Goal: Feedback & Contribution: Submit feedback/report problem

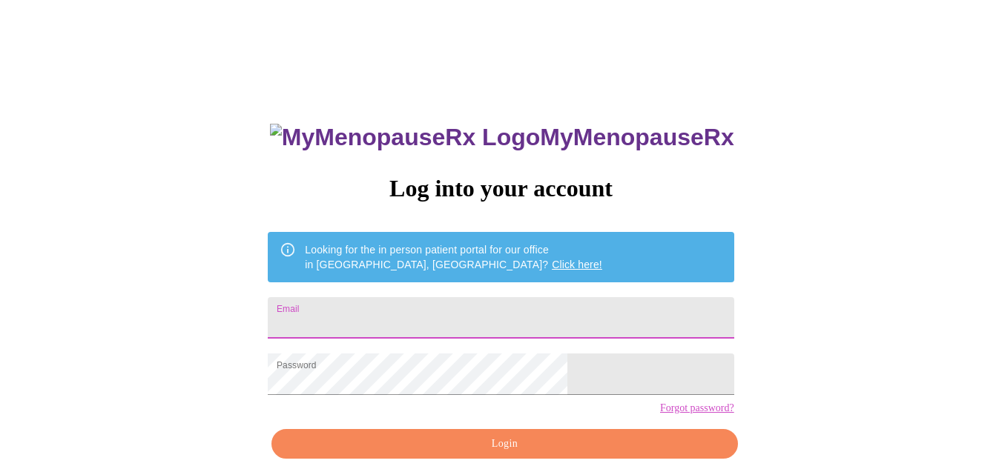
click at [463, 299] on input "Email" at bounding box center [501, 318] width 466 height 42
type input "[EMAIL_ADDRESS][DOMAIN_NAME]"
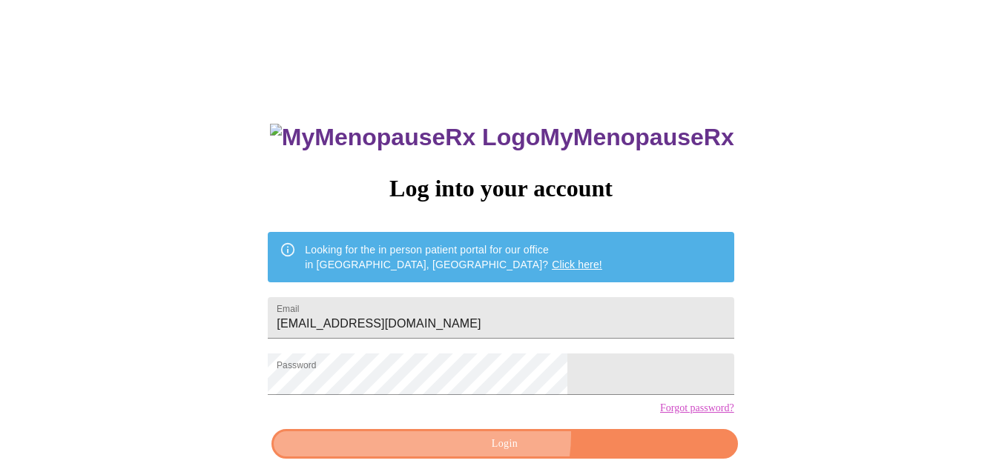
click at [494, 454] on span "Login" at bounding box center [503, 444] width 431 height 19
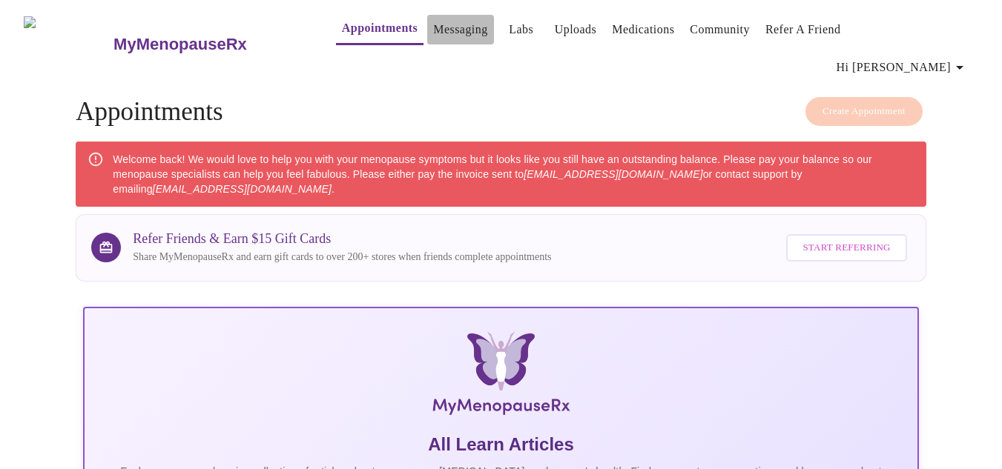
click at [433, 33] on link "Messaging" at bounding box center [460, 29] width 54 height 21
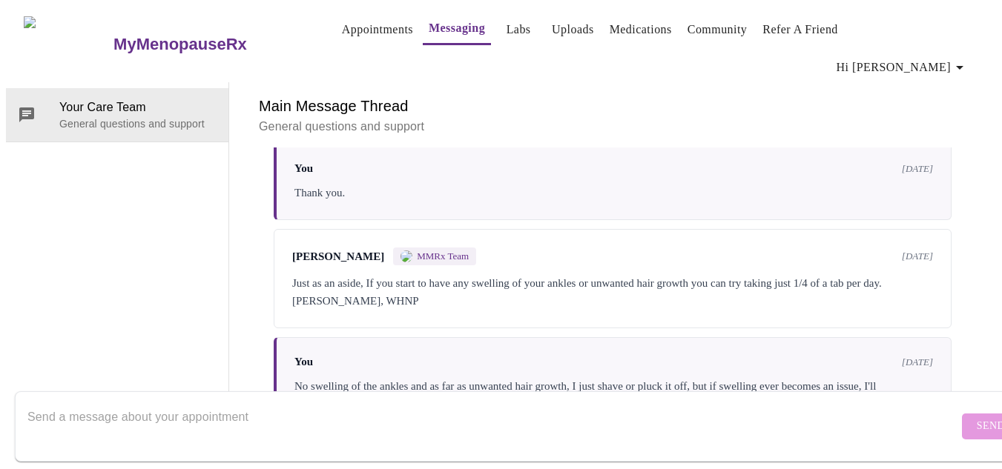
scroll to position [1871, 0]
click at [659, 420] on textarea "Send a message about your appointment" at bounding box center [492, 426] width 930 height 47
click at [632, 404] on textarea "Send a message about your appointment" at bounding box center [492, 426] width 930 height 47
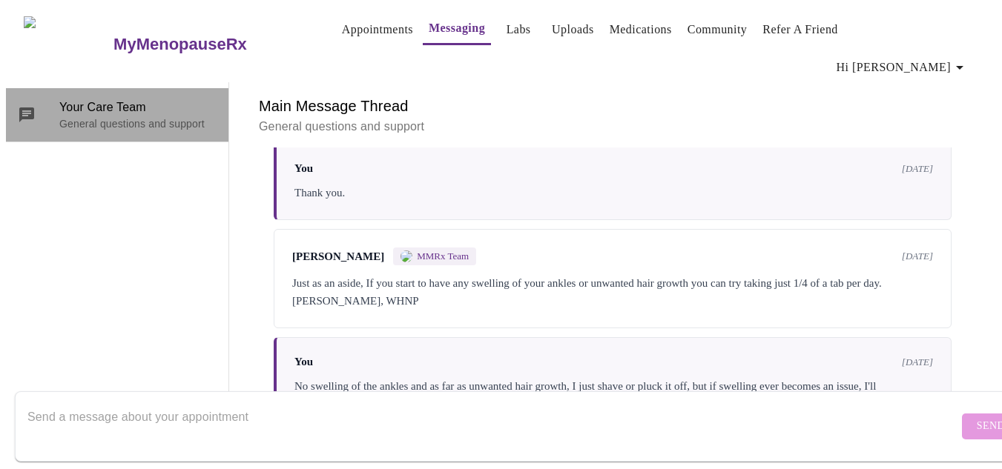
click at [87, 116] on p "General questions and support" at bounding box center [137, 123] width 157 height 15
click at [27, 107] on icon at bounding box center [26, 114] width 15 height 15
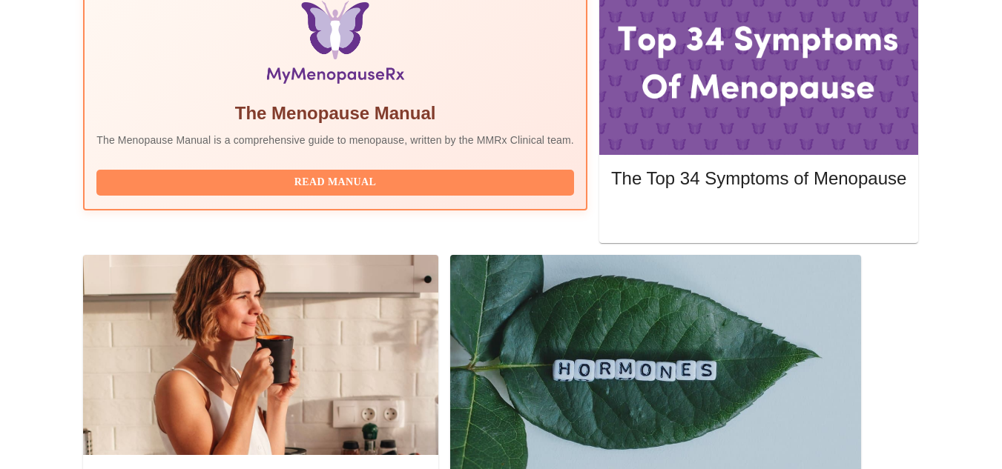
scroll to position [593, 0]
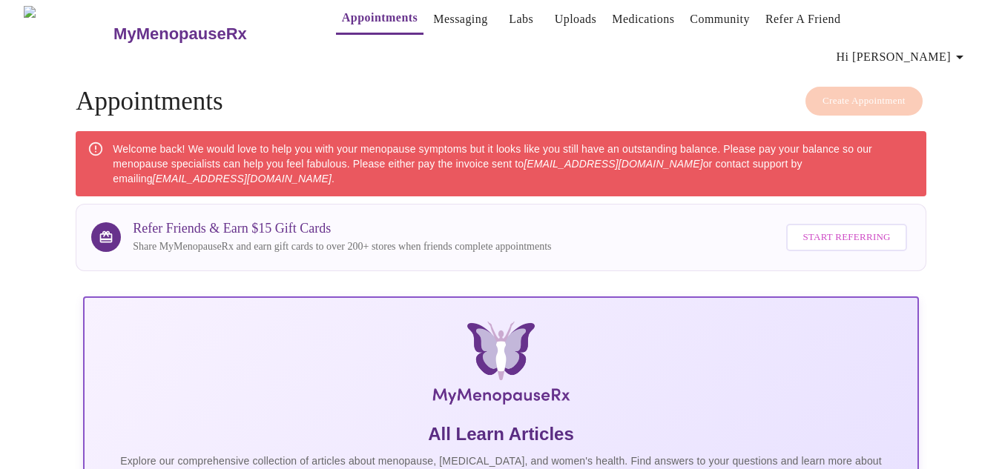
scroll to position [0, 0]
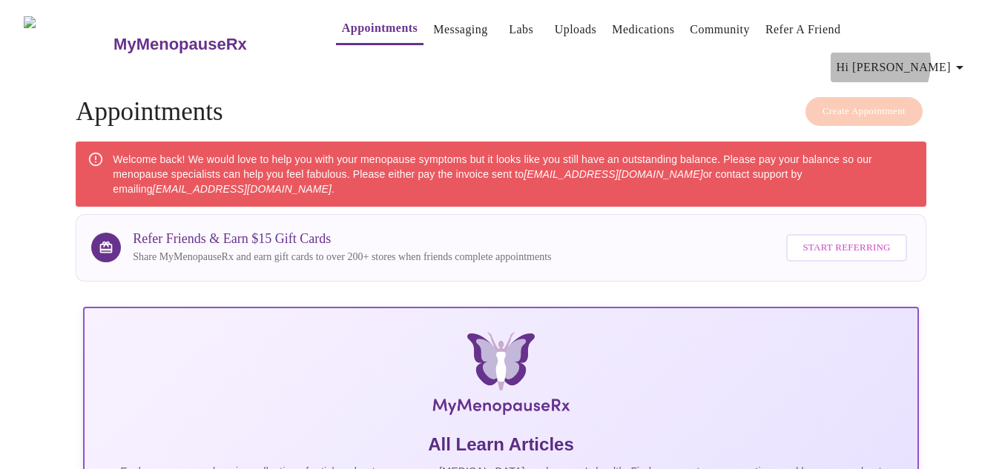
click at [918, 57] on span "Hi [PERSON_NAME]" at bounding box center [902, 67] width 132 height 21
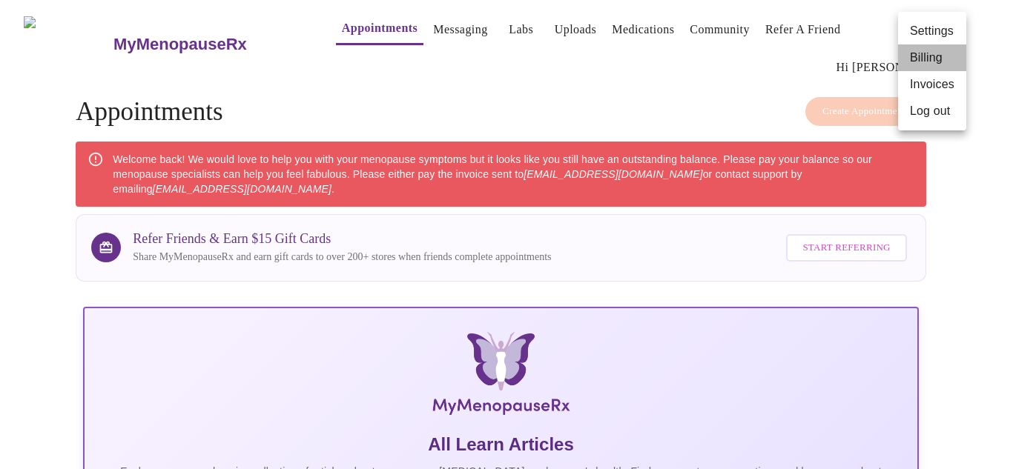
click at [930, 56] on li "Billing" at bounding box center [932, 57] width 68 height 27
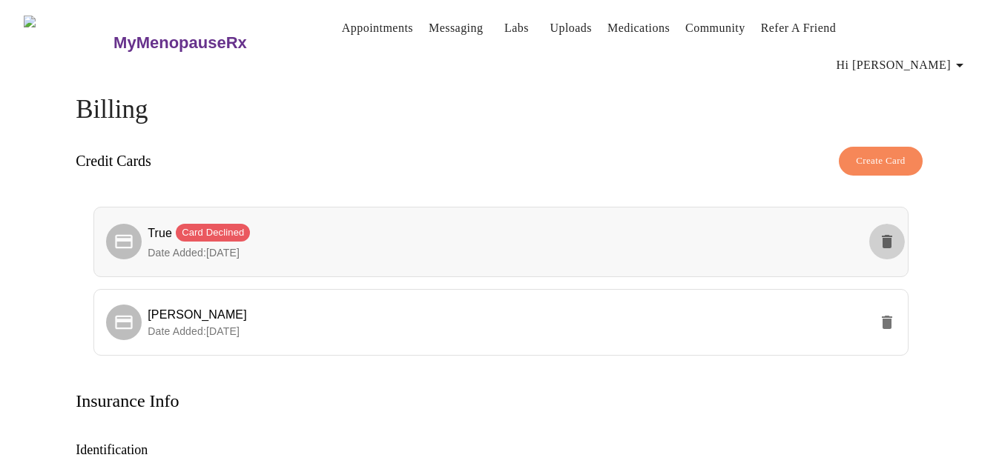
click at [891, 233] on icon "delete" at bounding box center [887, 242] width 18 height 18
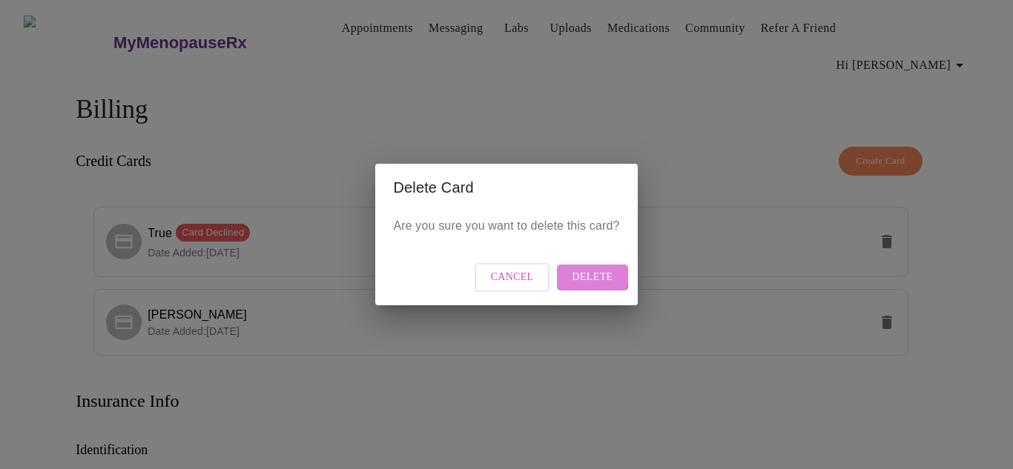
click at [581, 274] on span "Delete" at bounding box center [592, 277] width 41 height 19
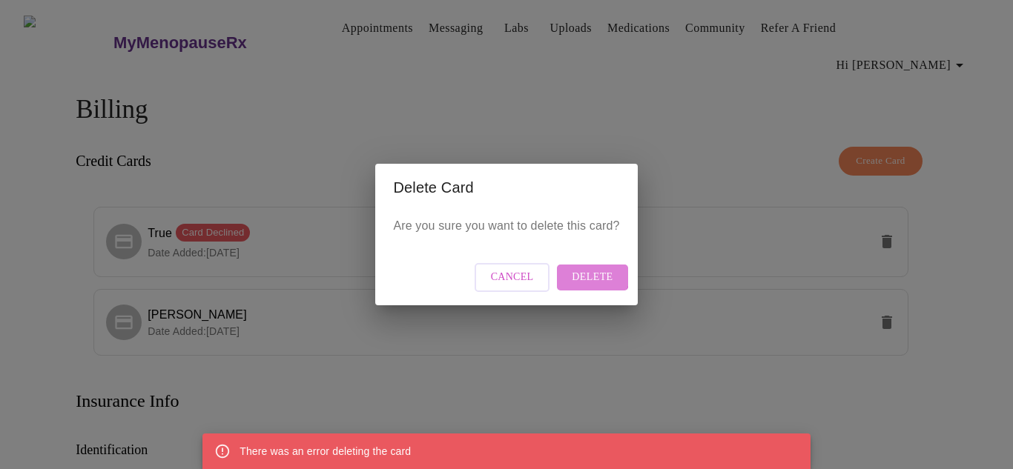
click at [592, 275] on span "Delete" at bounding box center [592, 277] width 41 height 19
click at [608, 270] on span "Delete" at bounding box center [592, 277] width 41 height 19
click at [598, 277] on span "Delete" at bounding box center [592, 277] width 41 height 19
click at [584, 372] on div "Delete Card Are you sure you want to delete this card? Cancel Delete" at bounding box center [506, 234] width 1013 height 469
click at [529, 276] on span "Cancel" at bounding box center [512, 277] width 43 height 19
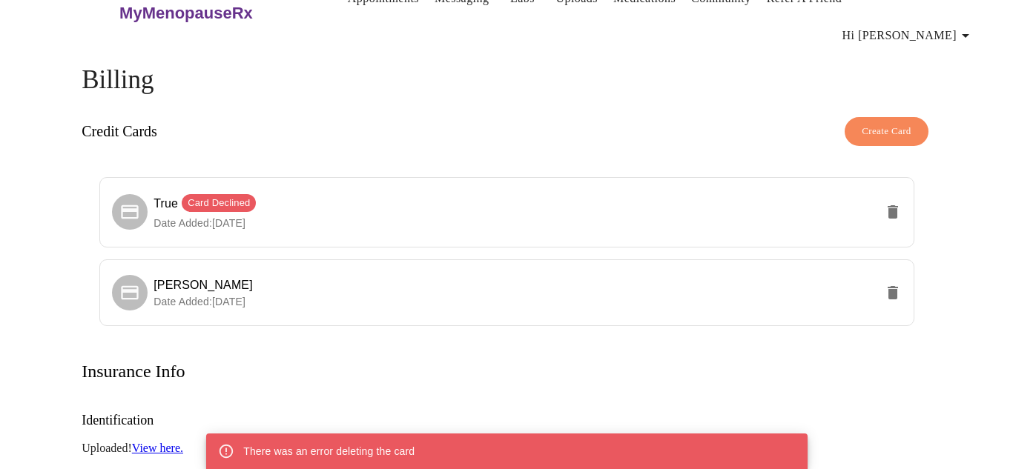
scroll to position [119, 0]
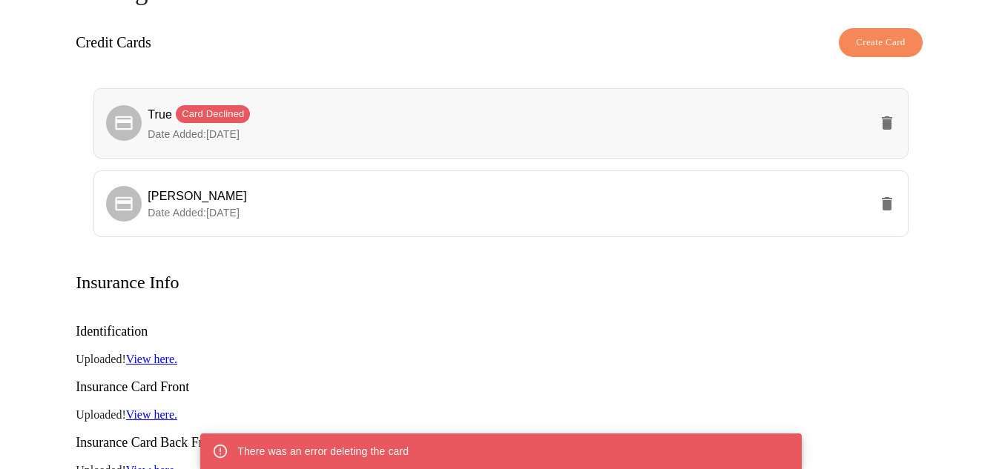
click at [495, 127] on p "Date Added: [DATE]" at bounding box center [508, 134] width 721 height 15
click at [476, 105] on span "True Card Declined" at bounding box center [508, 115] width 721 height 21
click at [167, 108] on span "True Card Declined" at bounding box center [199, 114] width 102 height 13
click at [128, 113] on icon at bounding box center [123, 123] width 21 height 21
click at [894, 114] on icon "delete" at bounding box center [887, 123] width 18 height 18
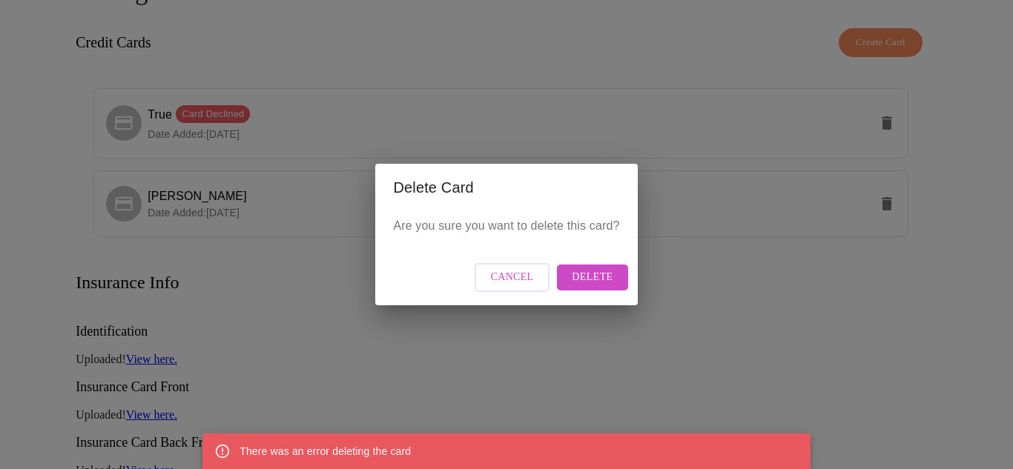
click at [597, 289] on div "Cancel Delete" at bounding box center [506, 278] width 262 height 56
click at [597, 282] on span "Delete" at bounding box center [592, 277] width 41 height 19
click at [515, 284] on span "Cancel" at bounding box center [512, 277] width 43 height 19
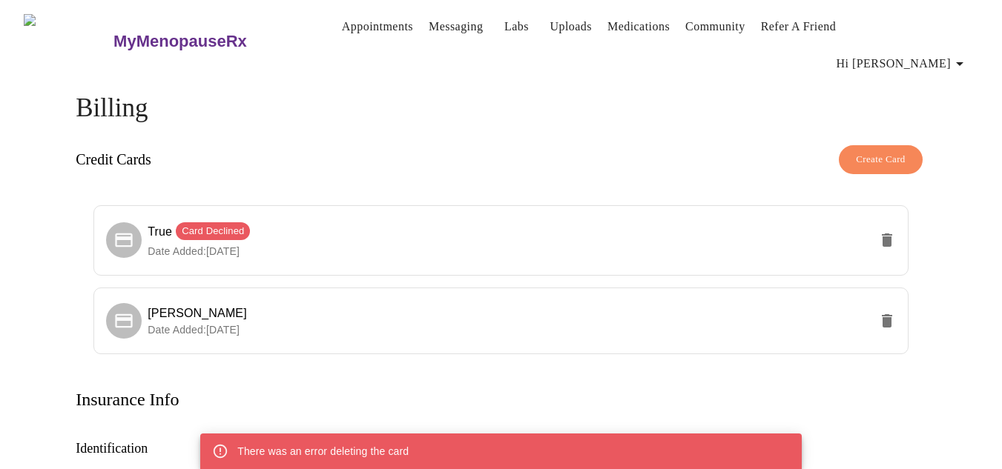
scroll to position [0, 0]
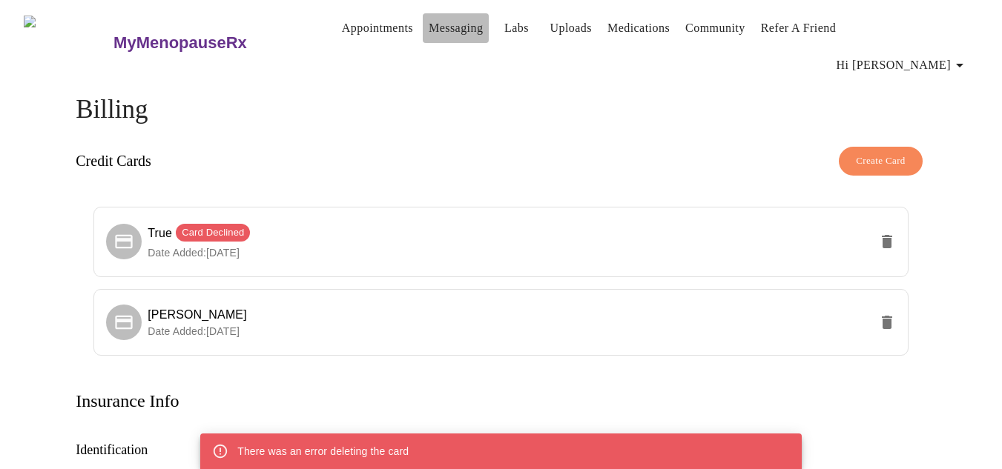
click at [434, 31] on link "Messaging" at bounding box center [455, 28] width 54 height 21
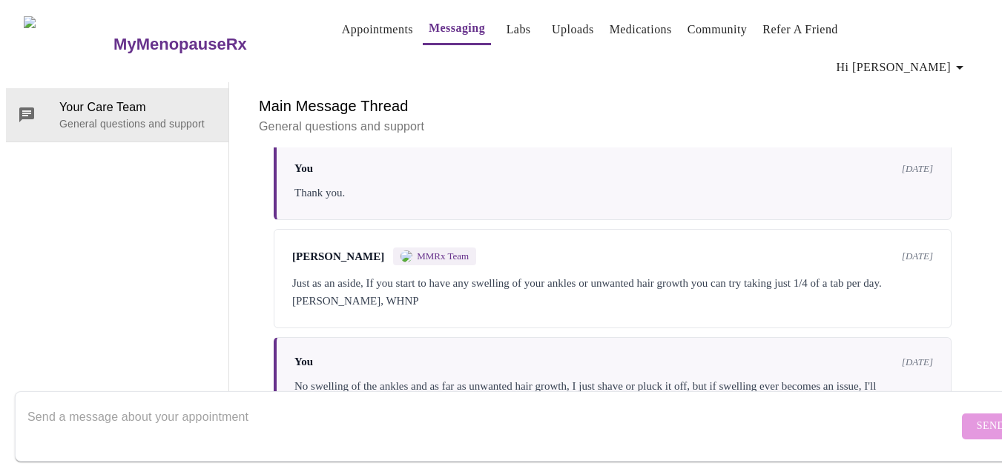
scroll to position [1871, 0]
click at [390, 403] on textarea "Send a message about your appointment" at bounding box center [492, 426] width 930 height 47
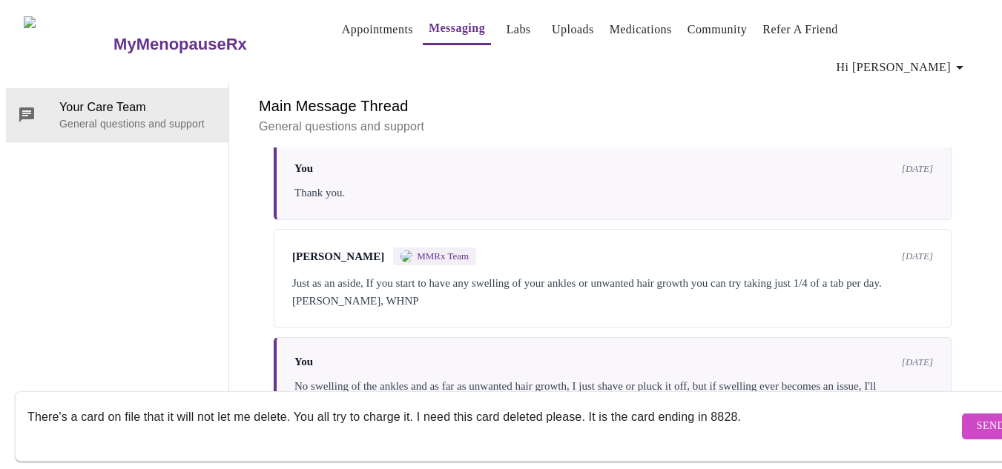
type textarea "There's a card on file that it will not let me delete. You all try to charge it…"
click at [976, 420] on span "Send" at bounding box center [990, 426] width 28 height 19
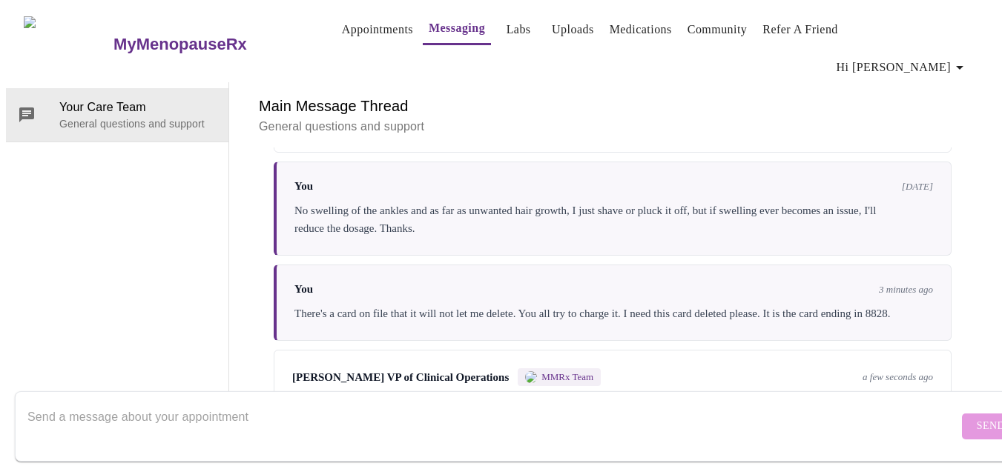
scroll to position [2071, 0]
click at [618, 403] on textarea "Send a message about your appointment" at bounding box center [492, 426] width 930 height 47
type textarea "Thank you. You too."
click at [976, 417] on span "Send" at bounding box center [990, 426] width 28 height 19
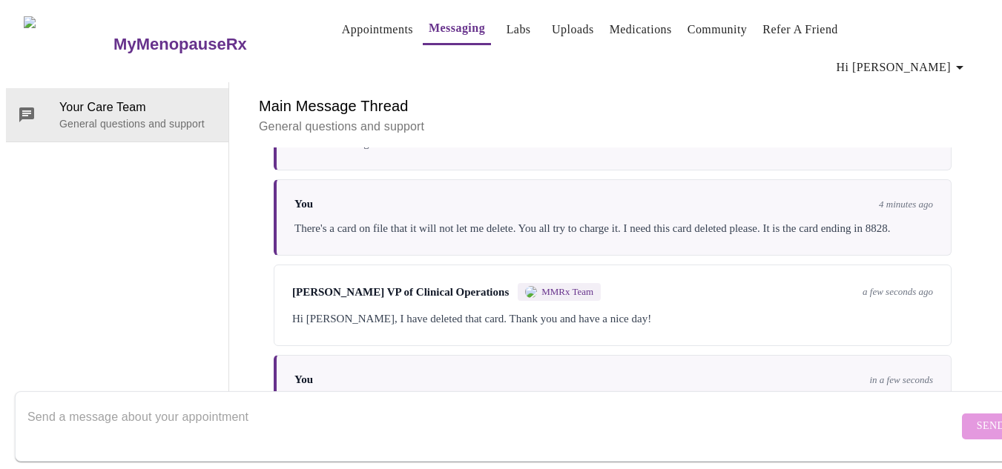
scroll to position [0, 0]
click at [506, 27] on link "Labs" at bounding box center [518, 29] width 24 height 21
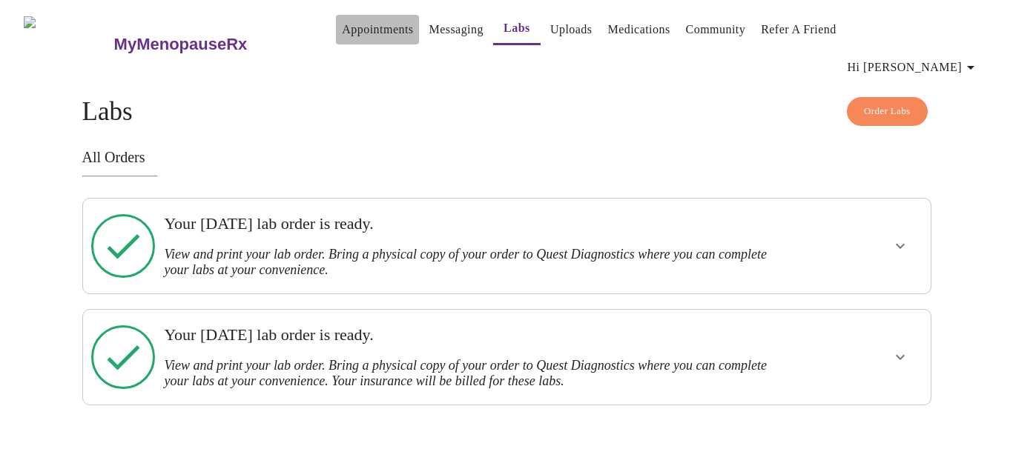
click at [344, 34] on link "Appointments" at bounding box center [377, 29] width 71 height 21
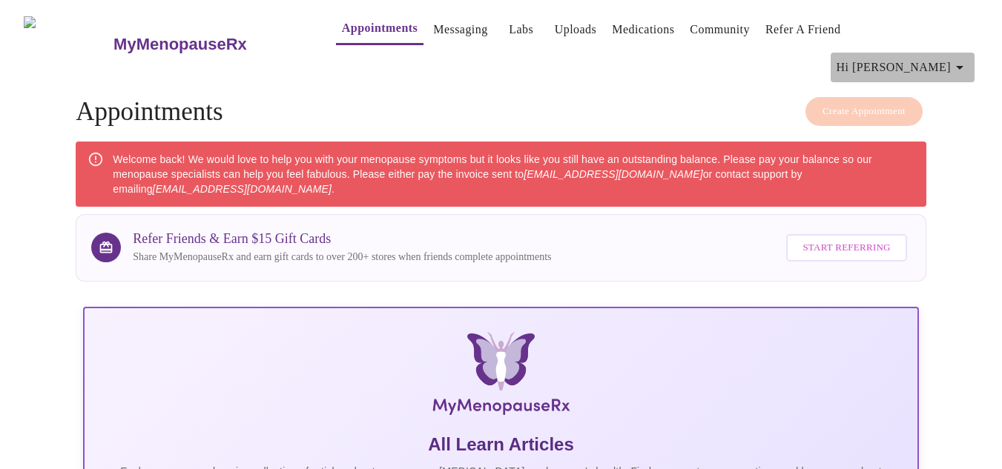
click at [956, 59] on icon "button" at bounding box center [959, 68] width 18 height 18
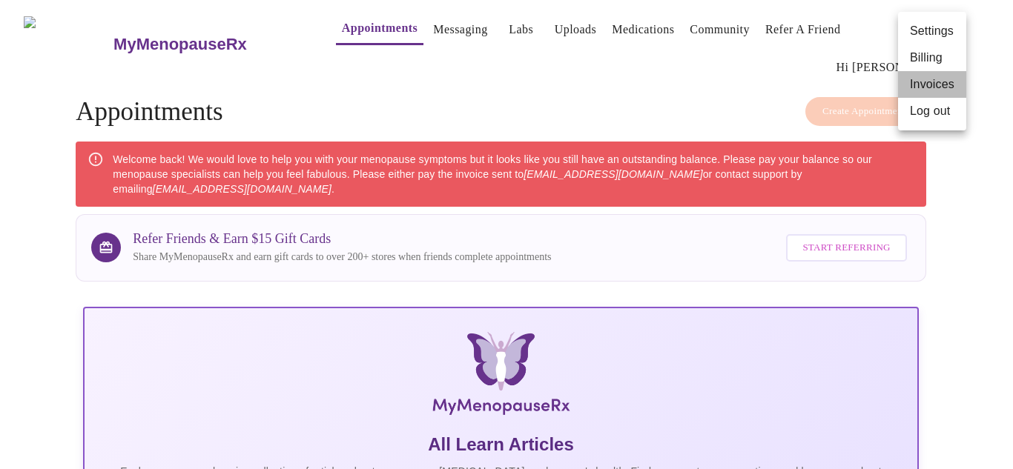
click at [933, 87] on li "Invoices" at bounding box center [932, 84] width 68 height 27
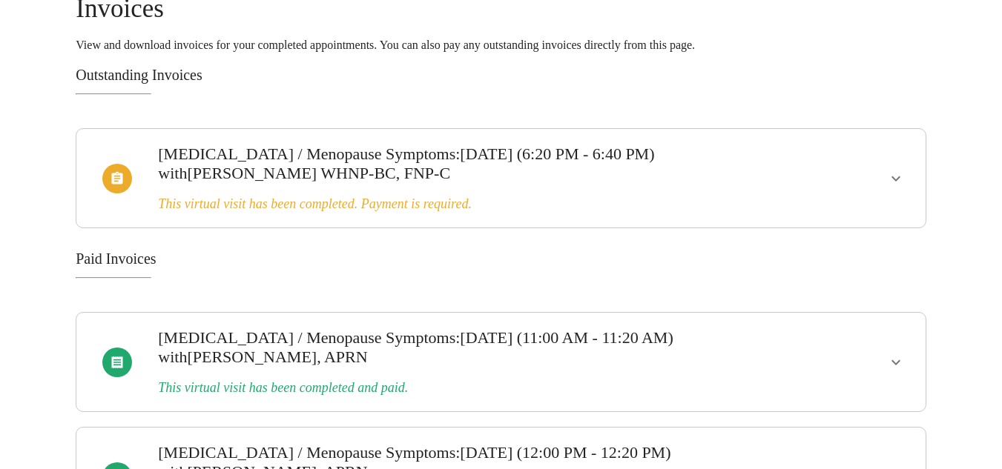
scroll to position [142, 0]
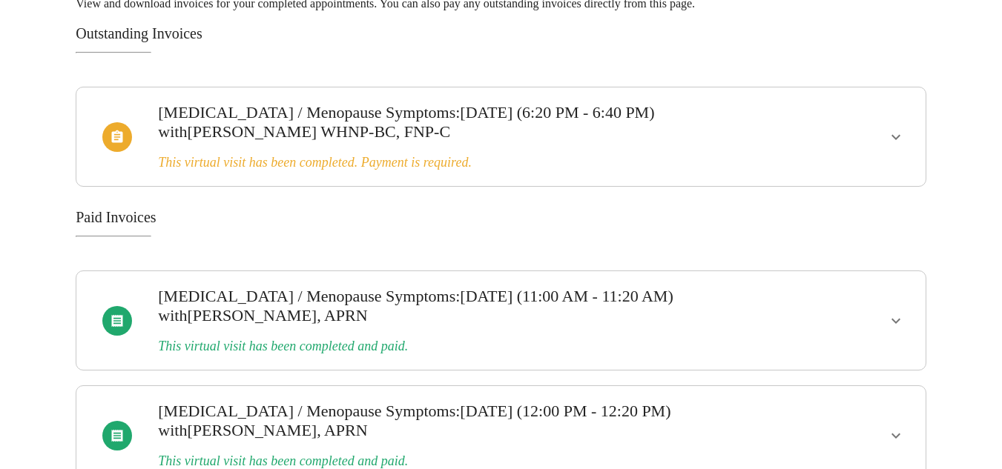
drag, startPoint x: 914, startPoint y: 282, endPoint x: 890, endPoint y: 296, distance: 28.2
click at [890, 296] on div at bounding box center [849, 320] width 139 height 87
click at [890, 312] on icon "show more" at bounding box center [896, 321] width 18 height 18
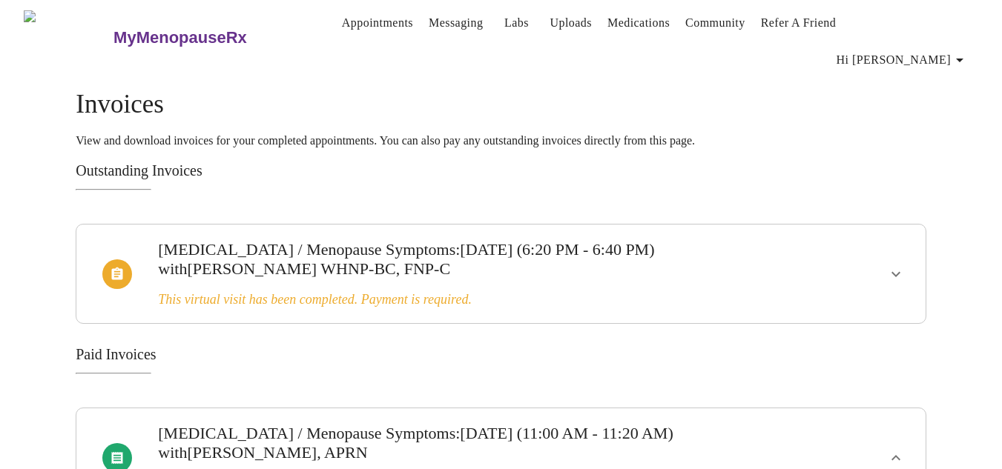
scroll to position [0, 0]
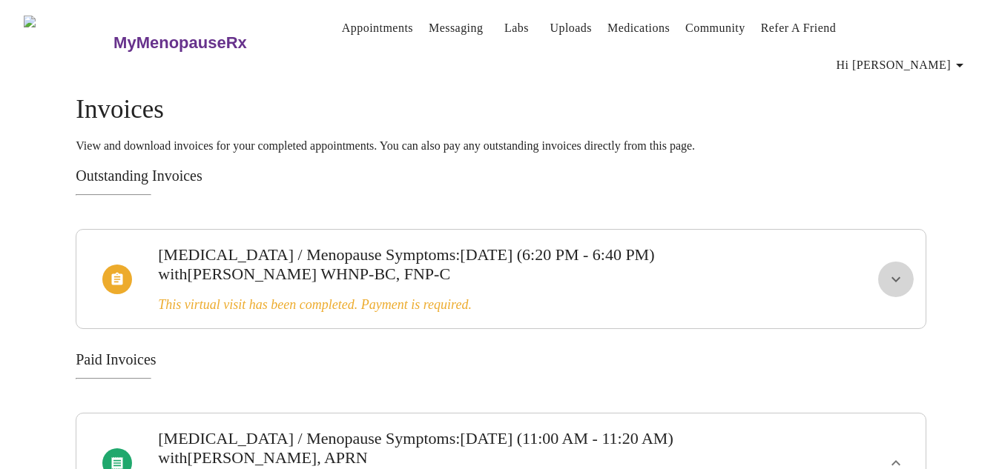
click at [890, 271] on icon "show more" at bounding box center [896, 280] width 18 height 18
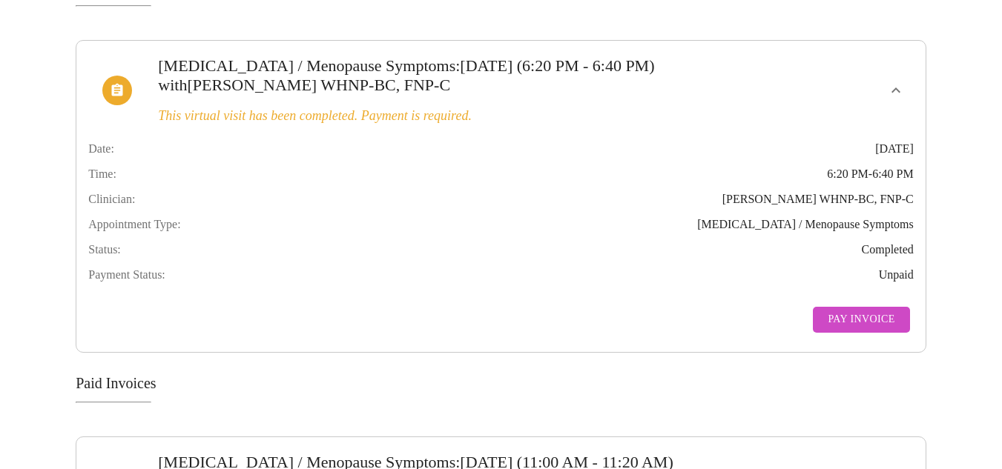
scroll to position [237, 0]
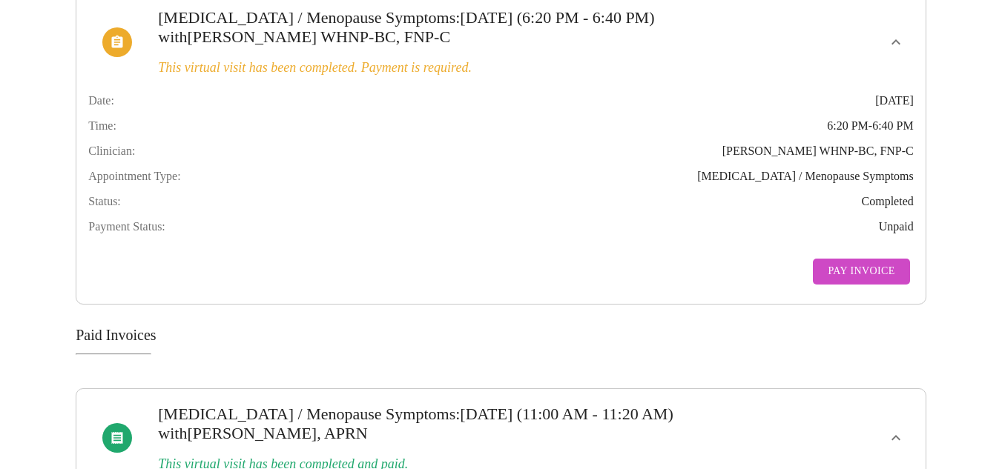
click at [709, 241] on div "Date: [DATE] Time: 6:20 PM - 6:40 PM Clinician: [PERSON_NAME] WHNP-BC, FNP-C Ap…" at bounding box center [500, 185] width 825 height 213
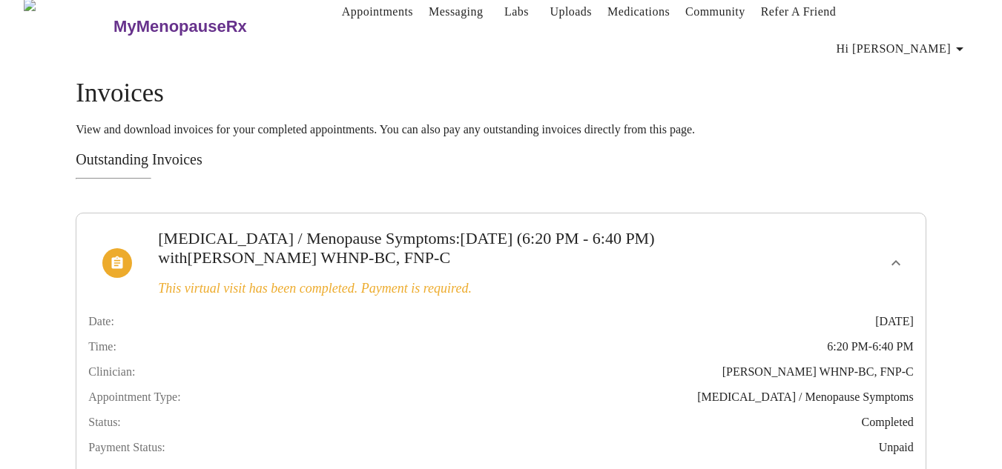
scroll to position [0, 0]
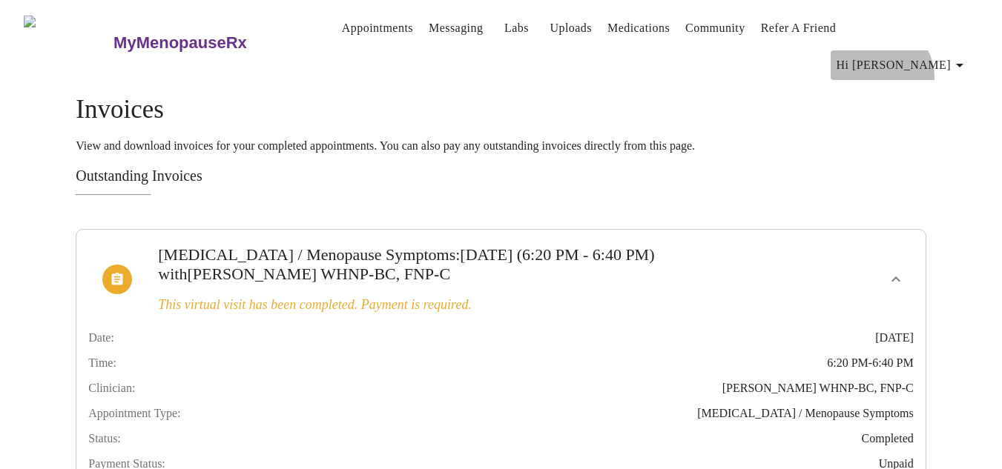
click at [928, 50] on button "Hi [PERSON_NAME]" at bounding box center [902, 65] width 144 height 30
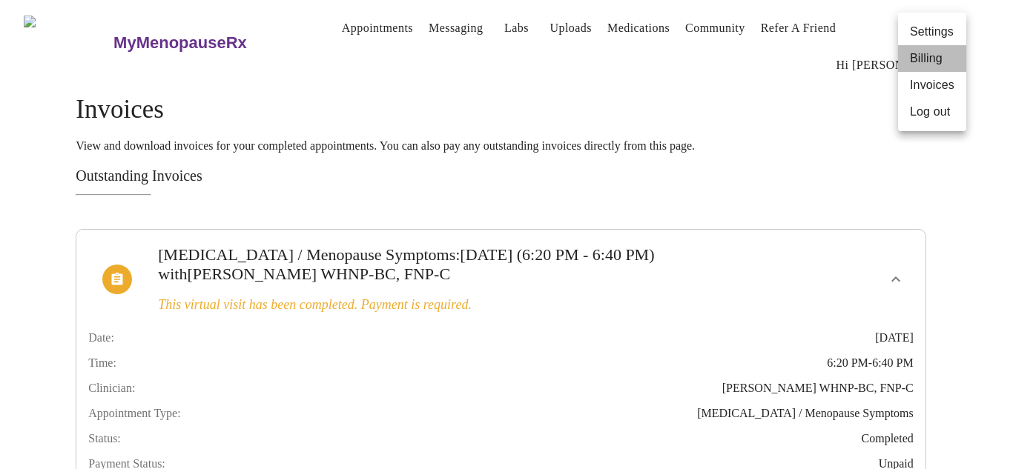
click at [932, 63] on li "Billing" at bounding box center [932, 58] width 68 height 27
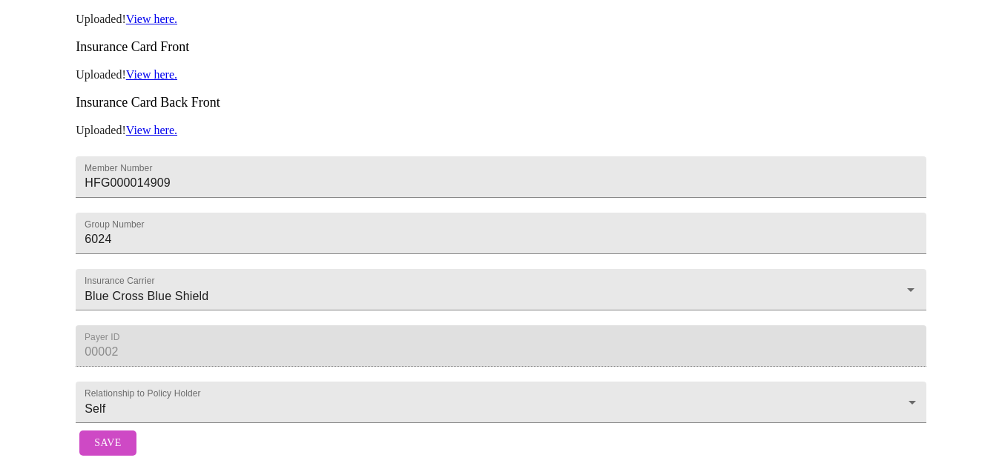
scroll to position [385, 0]
click at [116, 434] on span "Save" at bounding box center [107, 443] width 27 height 19
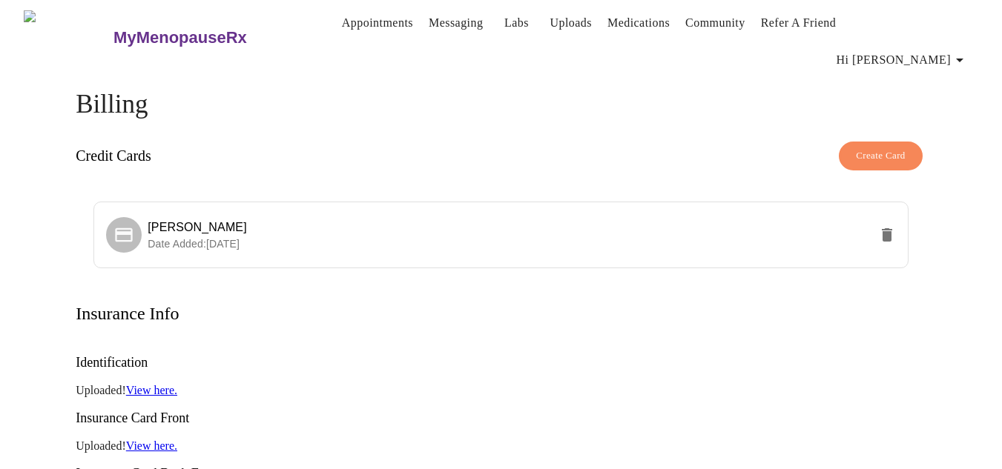
scroll to position [0, 0]
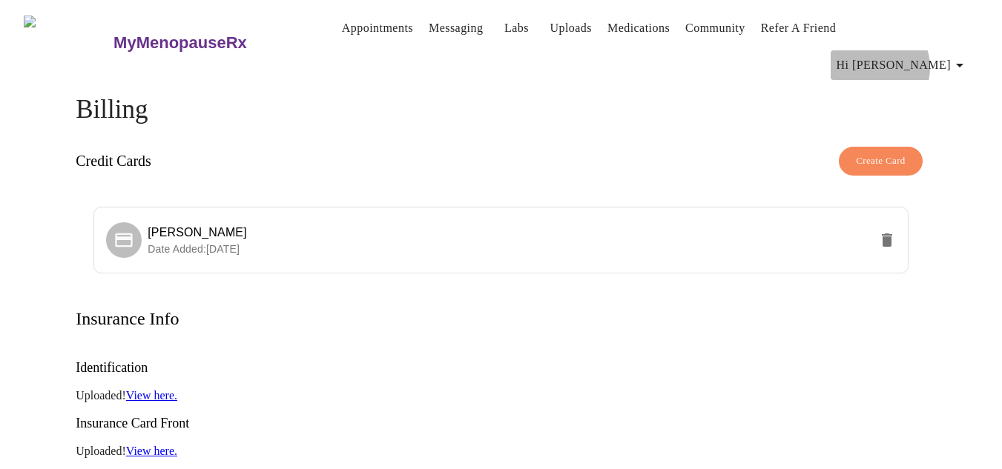
click at [927, 55] on span "Hi [PERSON_NAME]" at bounding box center [902, 65] width 132 height 21
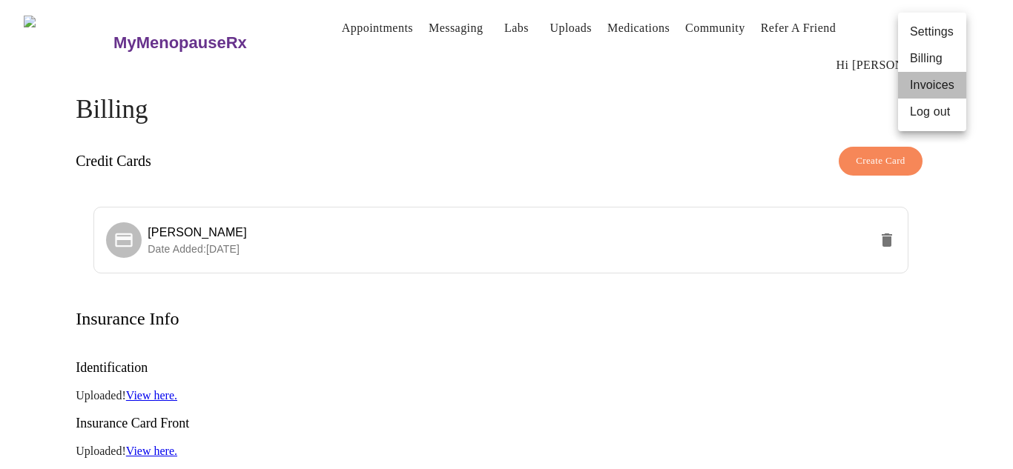
click at [923, 76] on li "Invoices" at bounding box center [932, 85] width 68 height 27
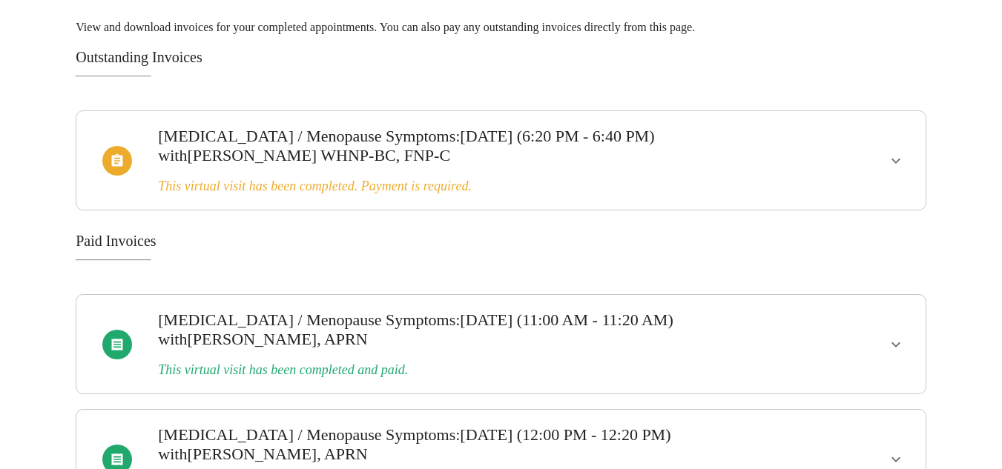
scroll to position [142, 0]
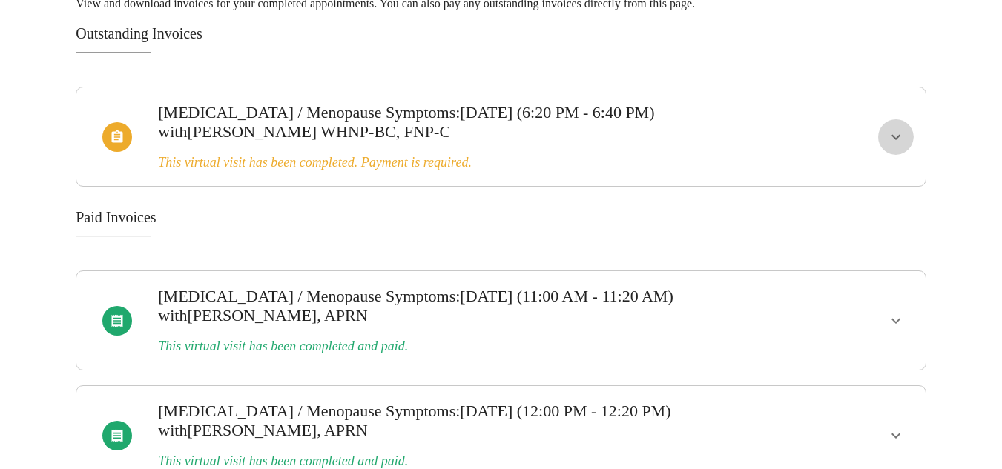
click at [893, 128] on icon "show more" at bounding box center [896, 137] width 18 height 18
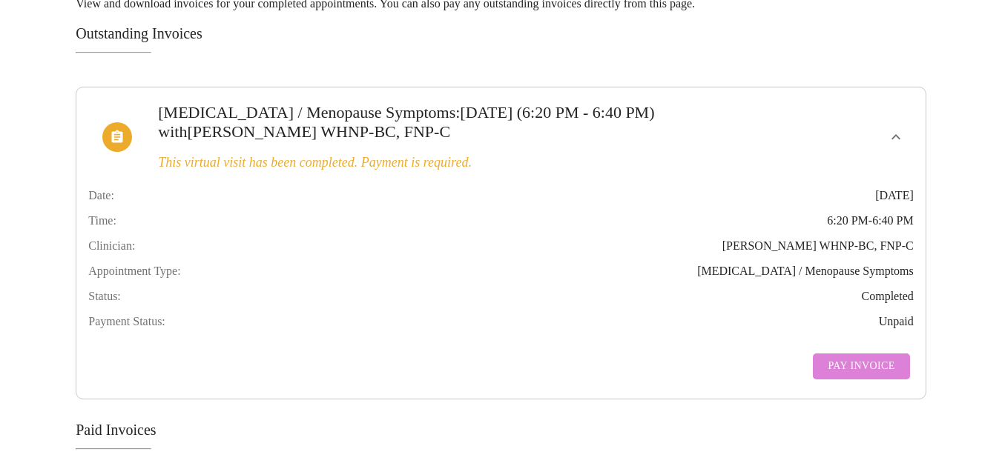
click at [870, 360] on span "Pay Invoice" at bounding box center [860, 366] width 67 height 19
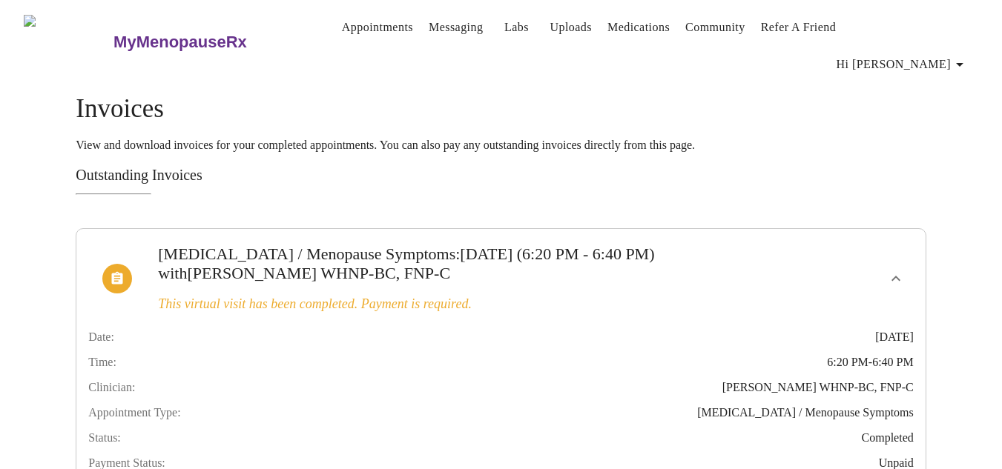
scroll to position [0, 0]
click at [942, 55] on span "Hi [PERSON_NAME]" at bounding box center [902, 65] width 132 height 21
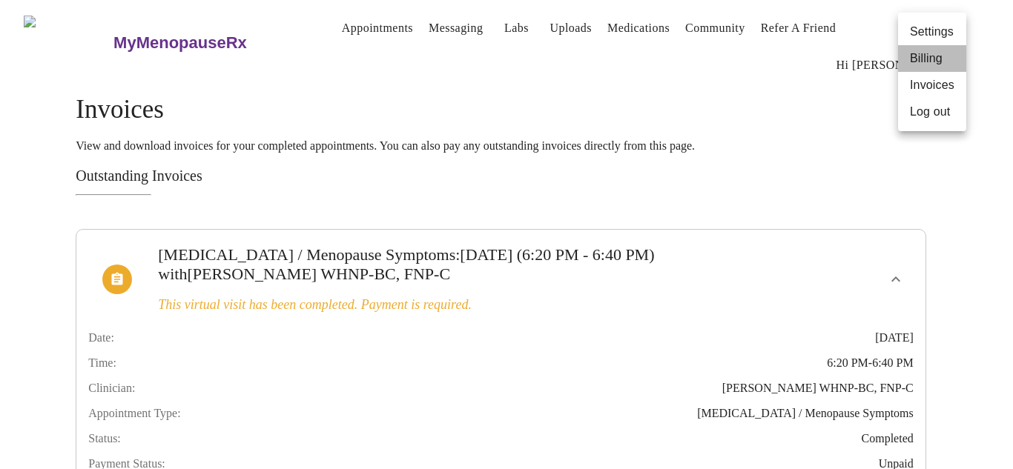
click at [937, 52] on li "Billing" at bounding box center [932, 58] width 68 height 27
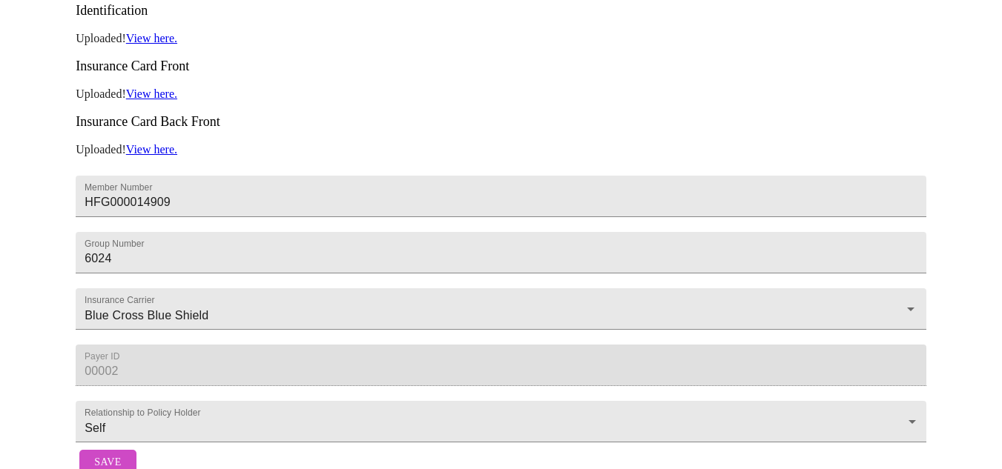
scroll to position [355, 0]
click at [110, 457] on span "Save" at bounding box center [107, 465] width 27 height 19
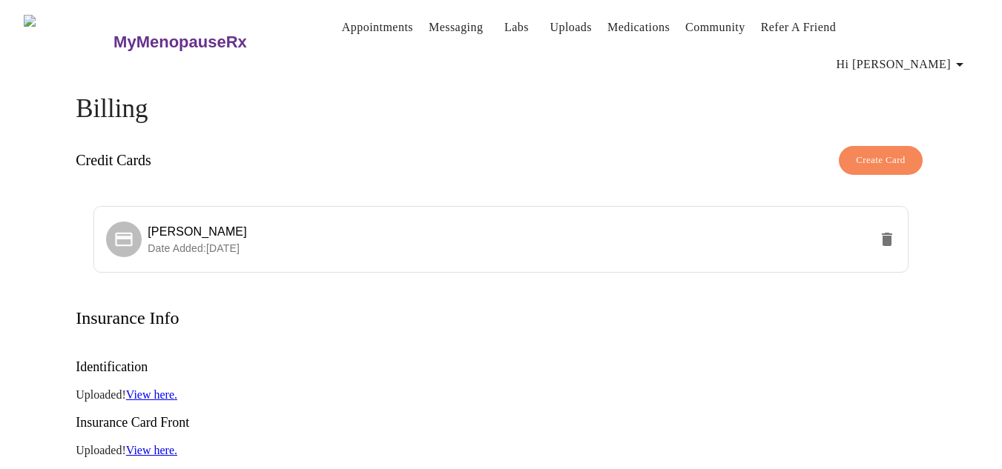
scroll to position [0, 0]
click at [944, 55] on span "Hi [PERSON_NAME]" at bounding box center [902, 65] width 132 height 21
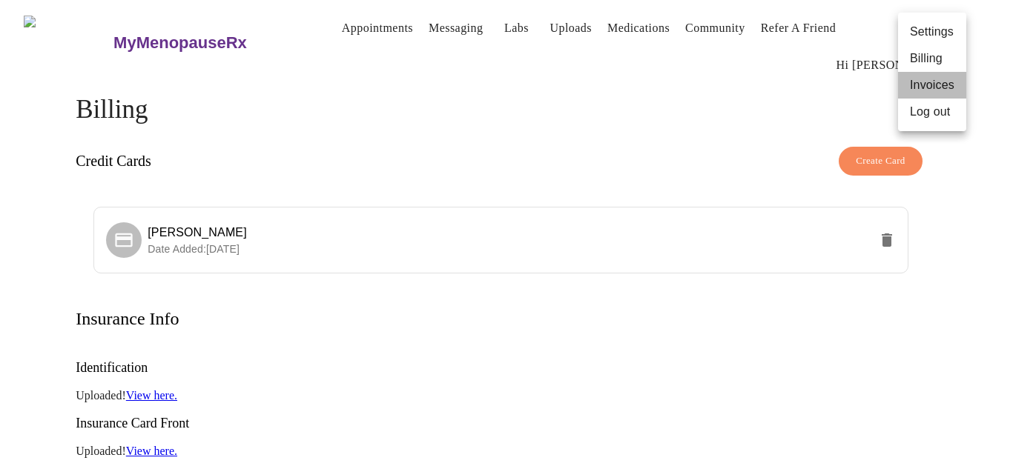
click at [941, 79] on li "Invoices" at bounding box center [932, 85] width 68 height 27
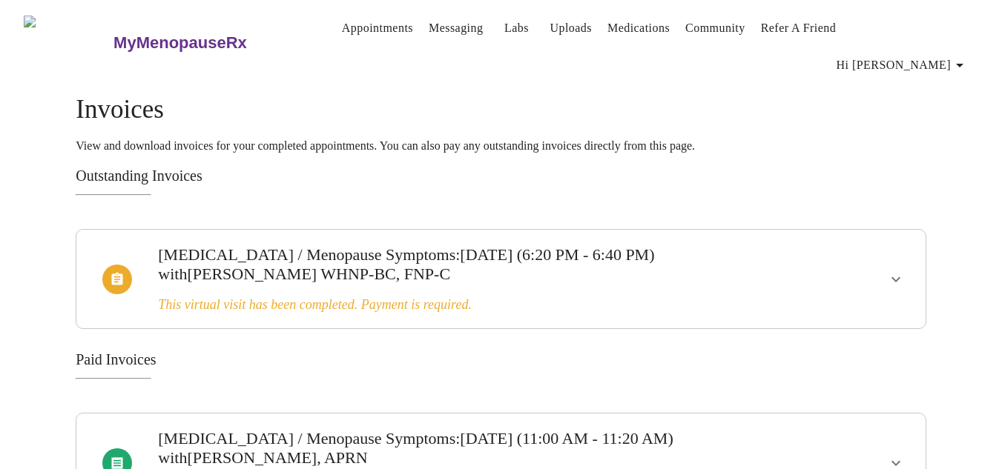
click at [473, 168] on h3 "Outstanding Invoices" at bounding box center [501, 176] width 850 height 17
click at [46, 27] on img at bounding box center [68, 44] width 88 height 56
click at [437, 39] on link "Messaging" at bounding box center [455, 28] width 54 height 21
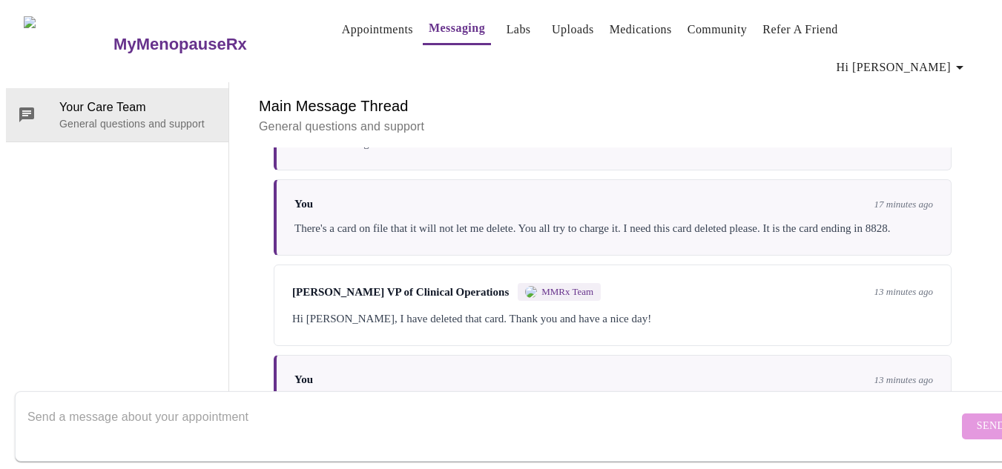
scroll to position [2161, 0]
click at [585, 405] on textarea "Send a message about your appointment" at bounding box center [492, 426] width 930 height 47
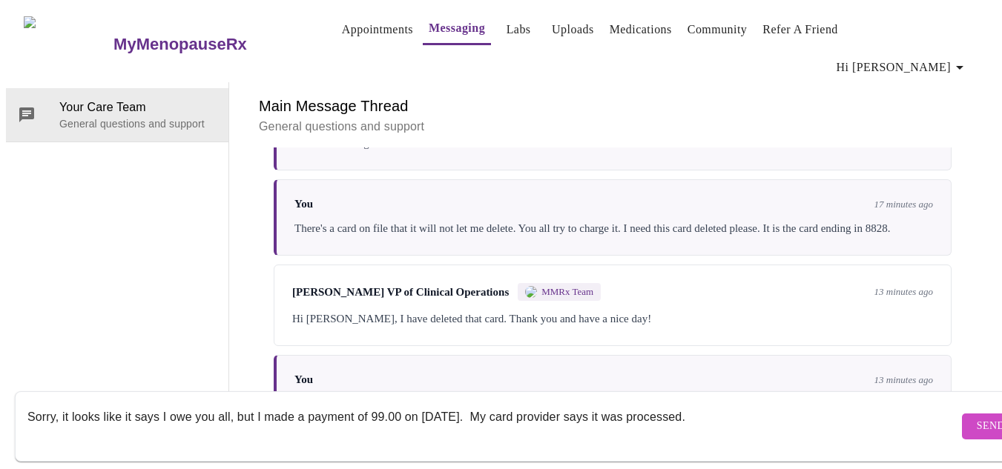
type textarea "Sorry, it looks like it says I owe you all, but I made a payment of 99.00 on [D…"
click at [976, 417] on span "Send" at bounding box center [990, 426] width 28 height 19
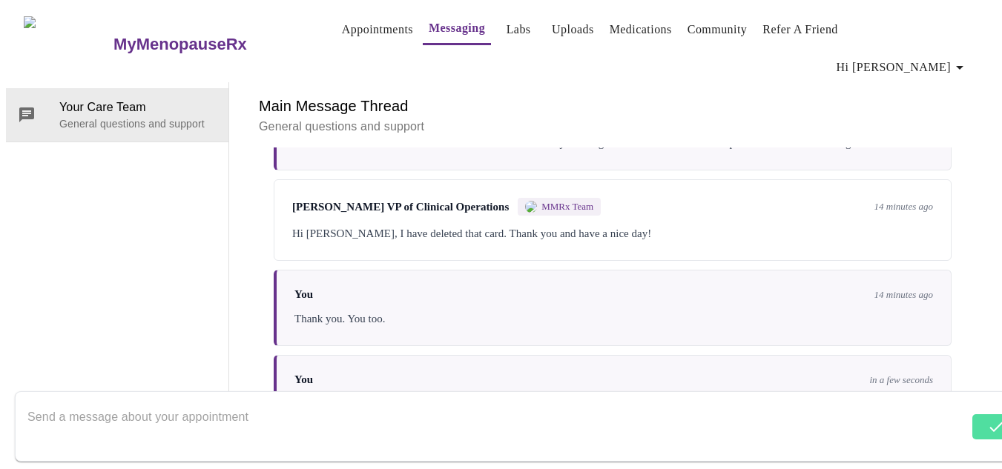
scroll to position [2268, 0]
click at [296, 403] on textarea "Send a message about your appointment" at bounding box center [492, 426] width 930 height 47
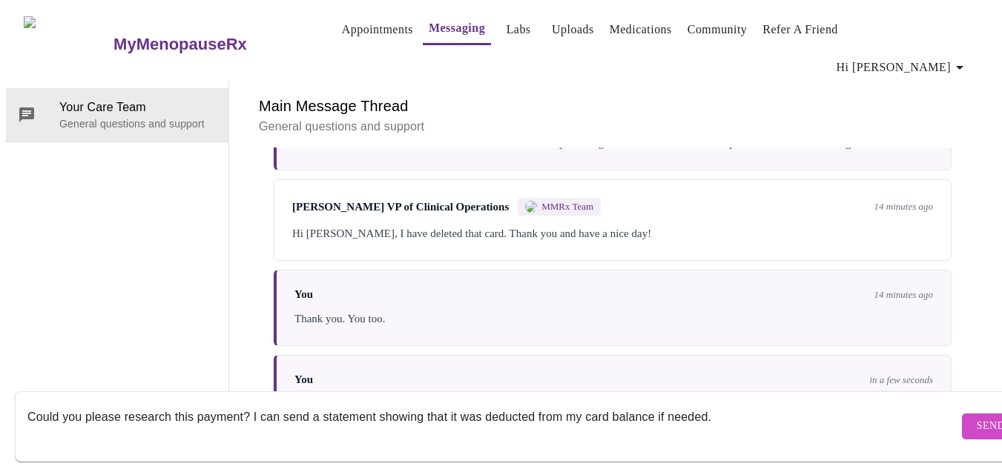
type textarea "Could you please research this payment? I can send a statement showing that it …"
click at [976, 417] on span "Send" at bounding box center [990, 426] width 28 height 19
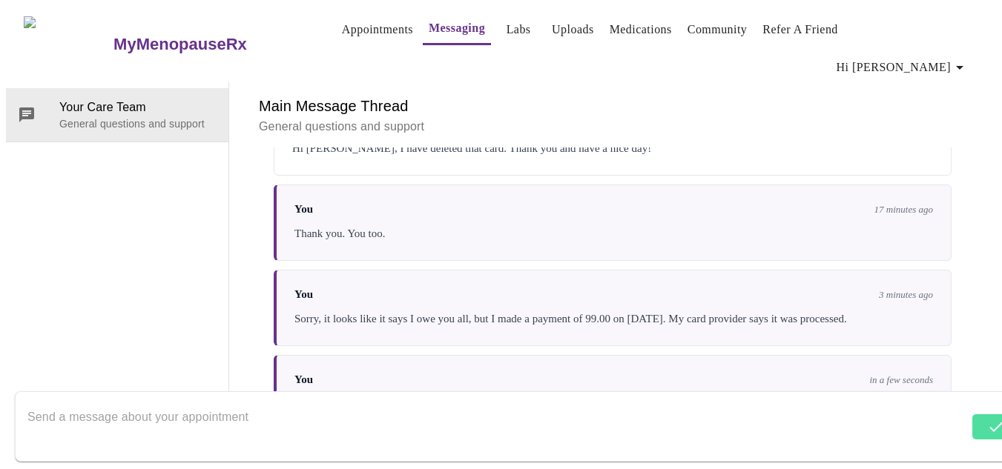
scroll to position [2375, 0]
click at [971, 148] on div "Messages are typically reviewed within 1-2 business days You [DATE] Good aftern…" at bounding box center [612, 290] width 731 height 284
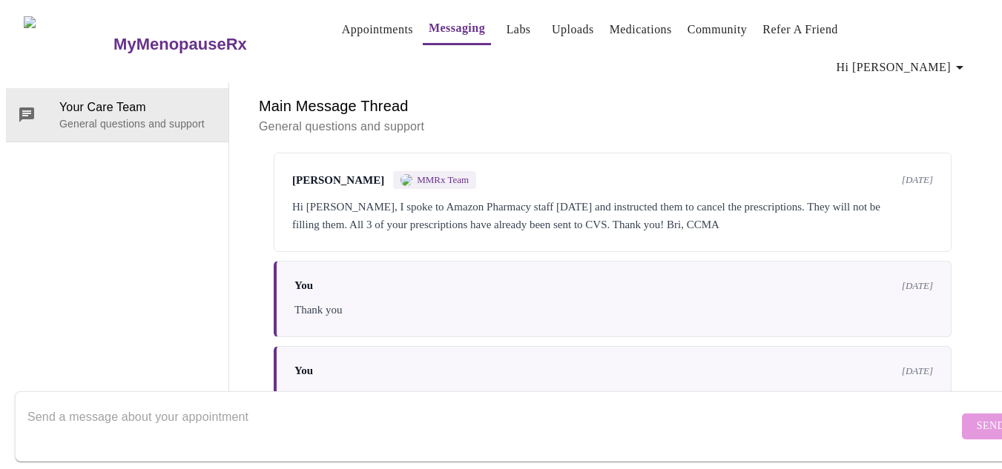
scroll to position [637, 0]
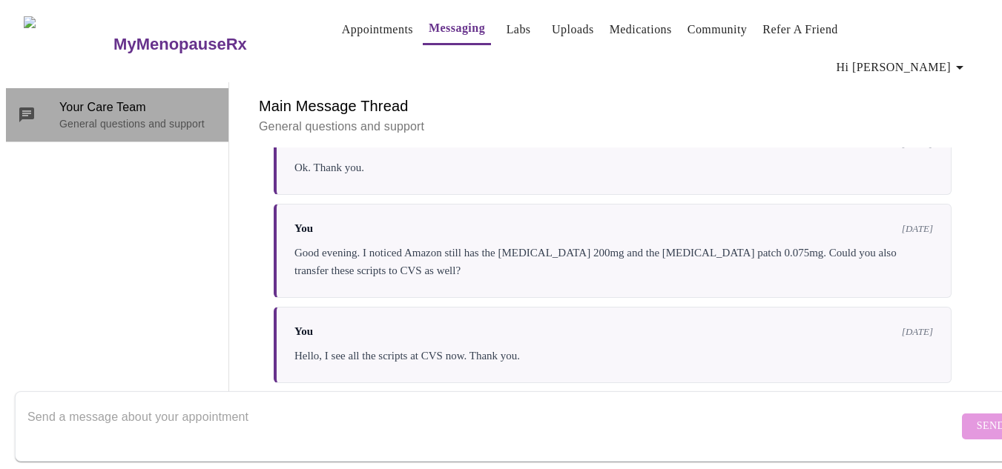
click at [59, 116] on p "General questions and support" at bounding box center [137, 123] width 157 height 15
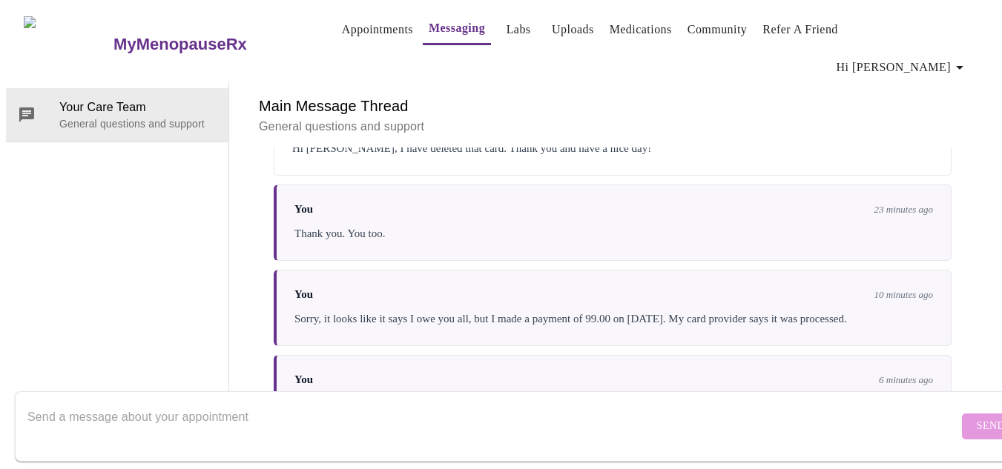
scroll to position [2375, 0]
click at [883, 118] on p "General questions and support" at bounding box center [612, 127] width 707 height 18
click at [348, 42] on button "Appointments" at bounding box center [377, 30] width 83 height 30
click at [506, 27] on link "Labs" at bounding box center [518, 29] width 24 height 21
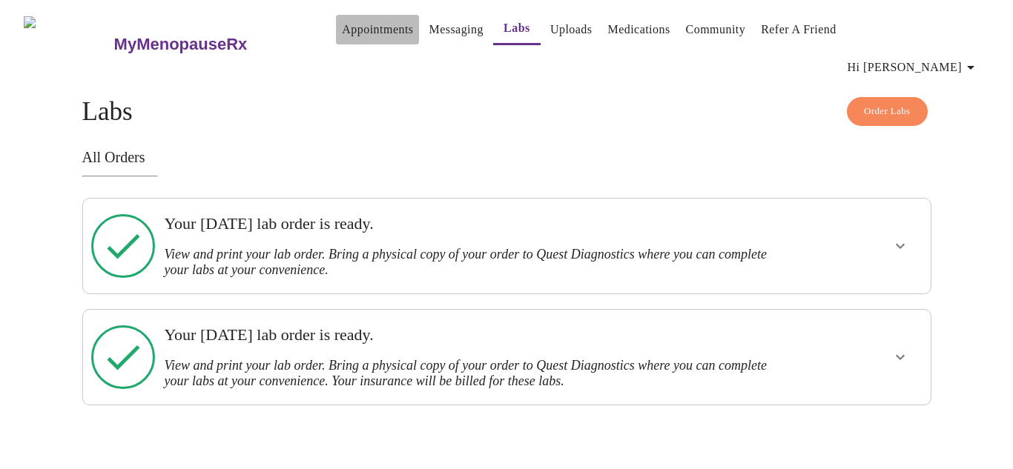
click at [344, 39] on link "Appointments" at bounding box center [377, 29] width 71 height 21
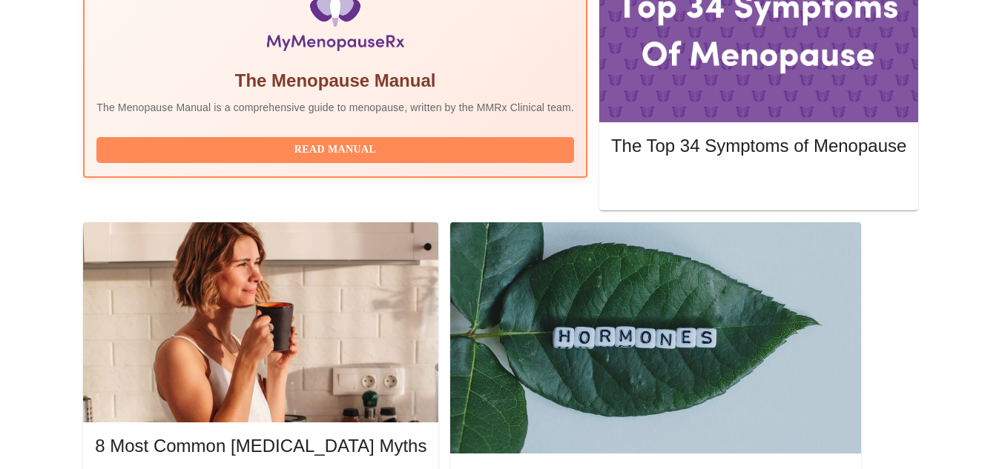
scroll to position [623, 0]
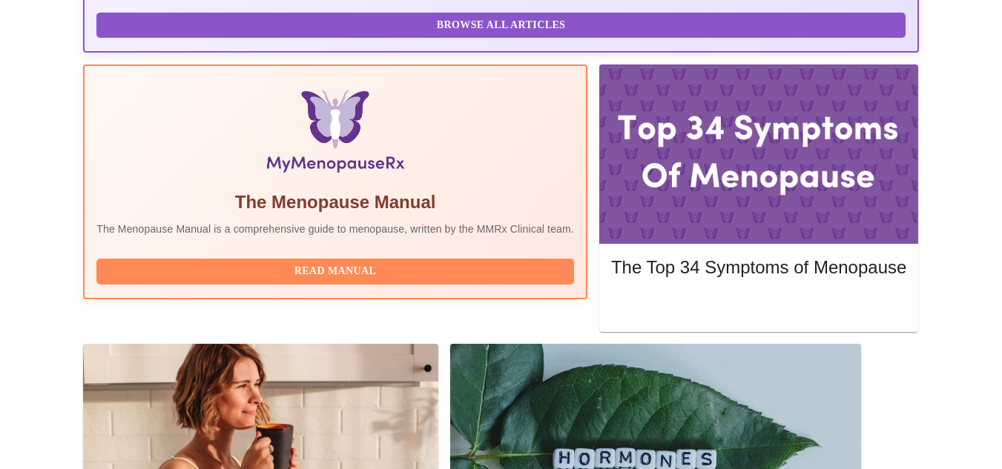
scroll to position [504, 0]
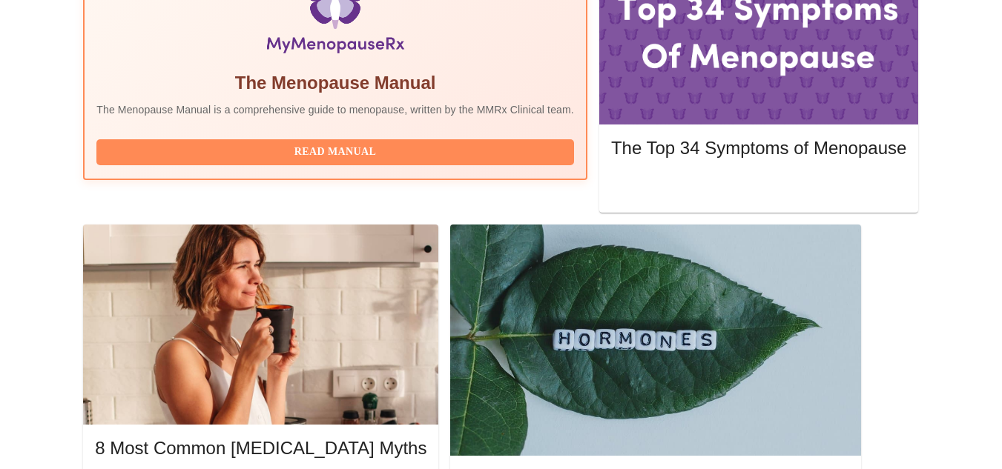
scroll to position [593, 0]
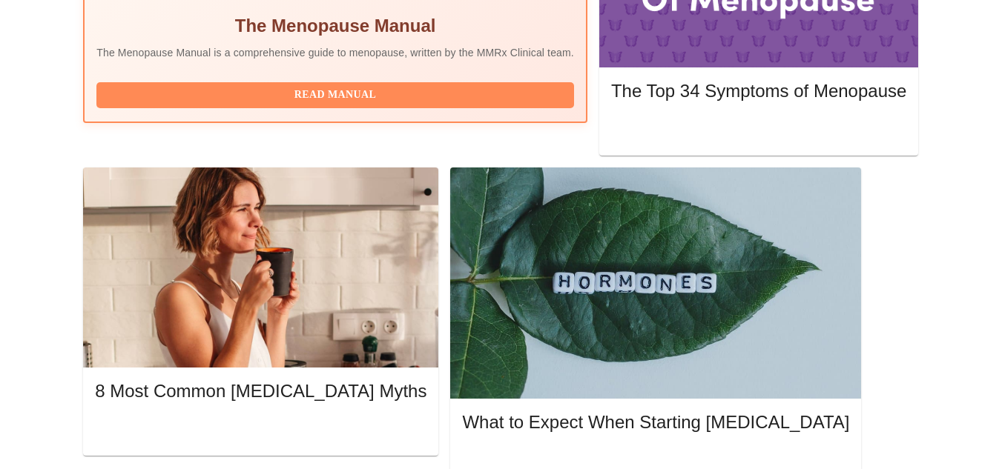
scroll to position [682, 0]
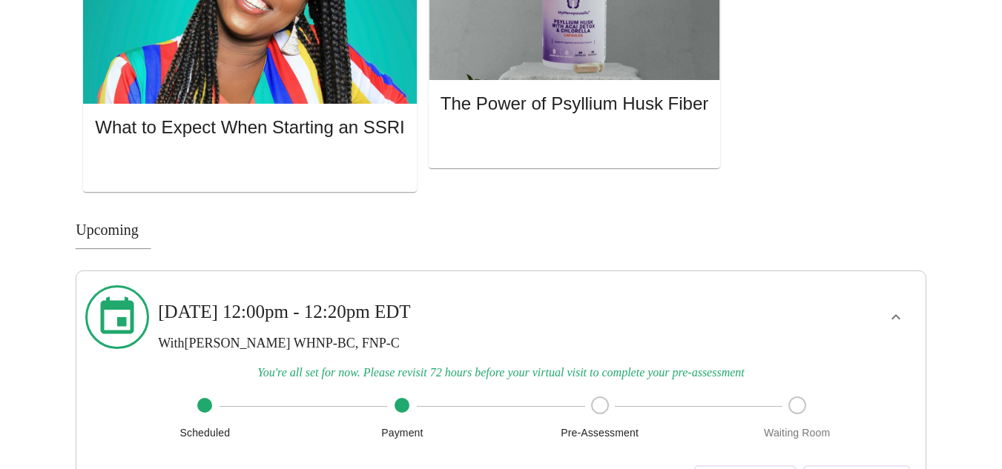
scroll to position [1263, 0]
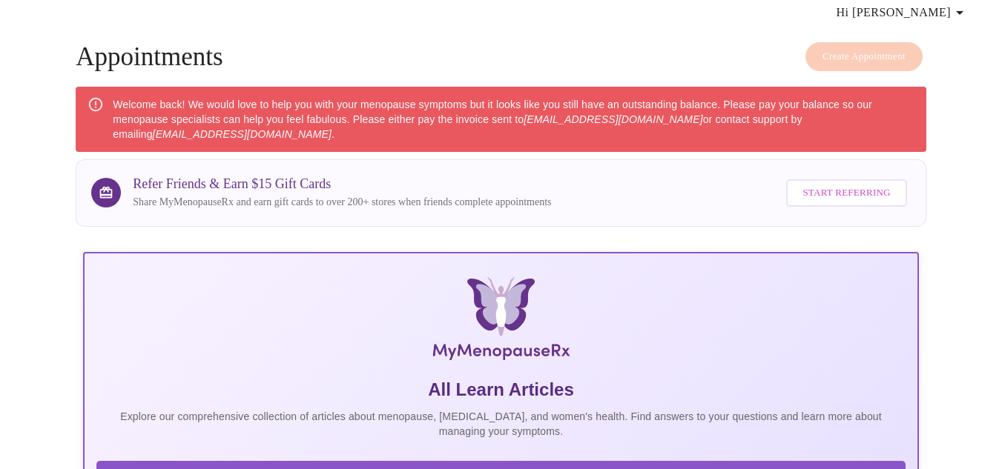
scroll to position [0, 0]
